Goal: Transaction & Acquisition: Purchase product/service

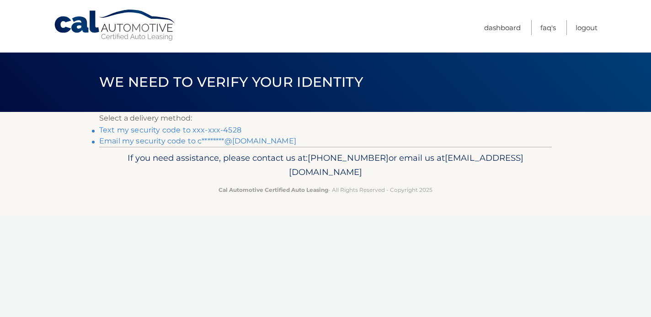
click at [232, 129] on link "Text my security code to xxx-xxx-4528" at bounding box center [170, 130] width 142 height 9
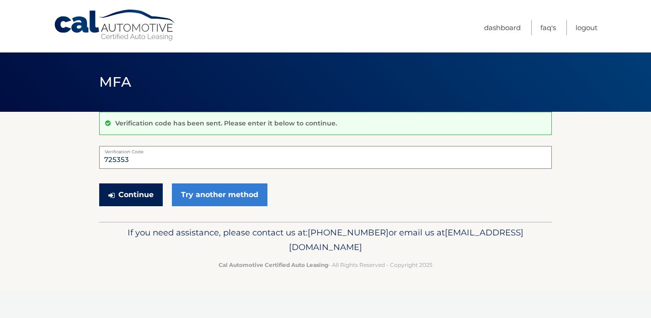
type input "725353"
click at [124, 192] on button "Continue" at bounding box center [131, 195] width 64 height 23
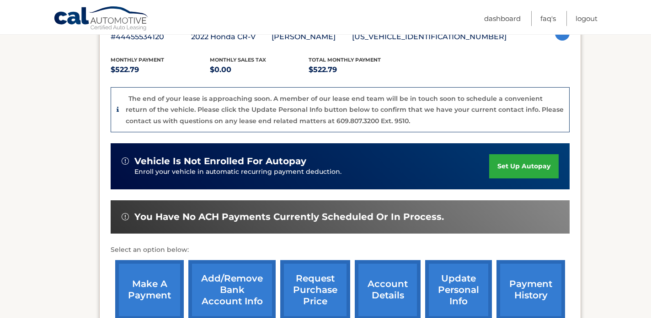
scroll to position [237, 0]
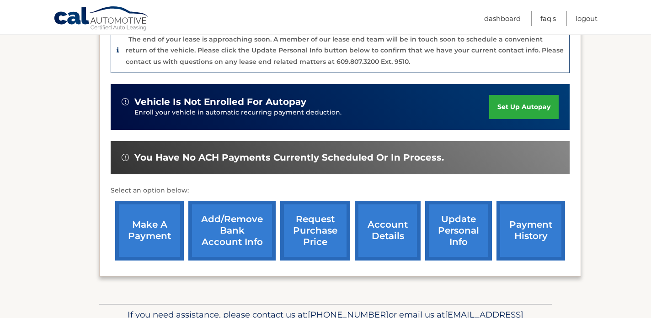
click at [145, 231] on link "make a payment" at bounding box center [149, 231] width 69 height 60
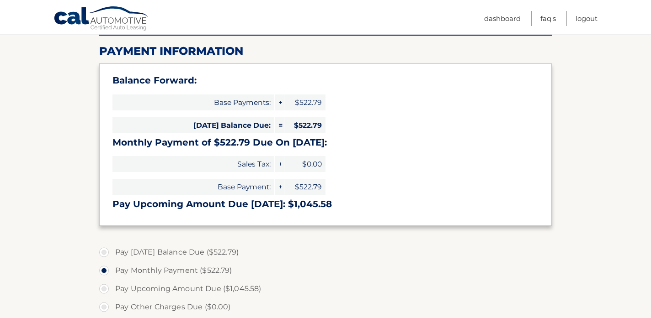
scroll to position [115, 0]
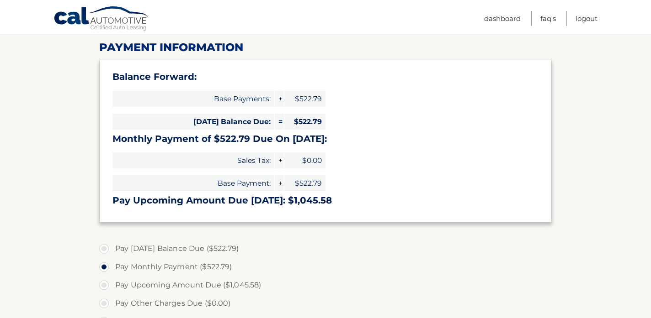
click at [103, 249] on label "Pay [DATE] Balance Due ($522.79)" at bounding box center [325, 249] width 452 height 18
click at [103, 249] on input "Pay [DATE] Balance Due ($522.79)" at bounding box center [107, 247] width 9 height 15
radio input "true"
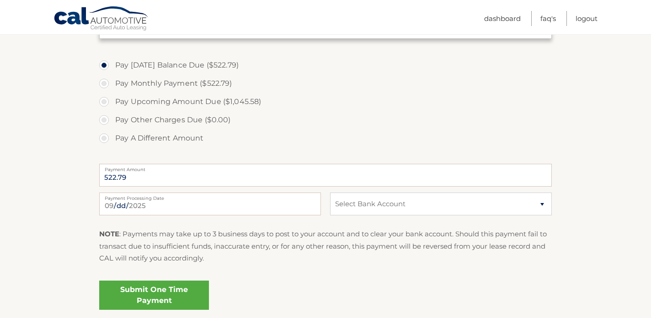
scroll to position [300, 0]
select select "NTk1MWYwMTMtYjgyNS00MGNiLWI3ZTQtMzViZWFhOTk1MmFh"
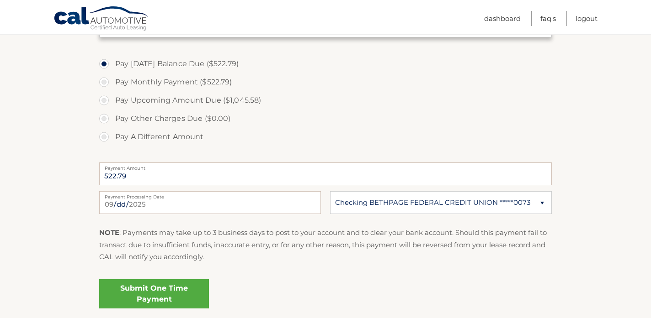
click at [178, 293] on link "Submit One Time Payment" at bounding box center [154, 294] width 110 height 29
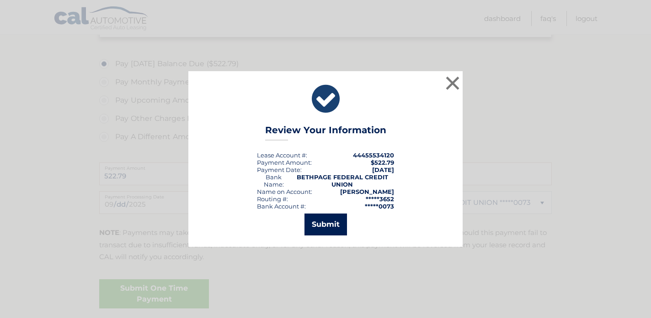
click at [322, 228] on button "Submit" at bounding box center [325, 225] width 42 height 22
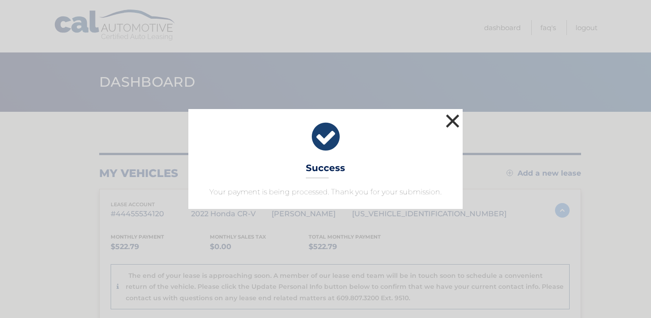
click at [452, 119] on button "×" at bounding box center [452, 121] width 18 height 18
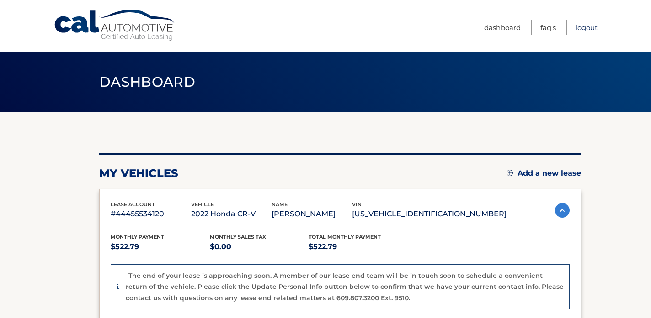
click at [585, 29] on link "Logout" at bounding box center [586, 27] width 22 height 15
